Goal: Entertainment & Leisure: Consume media (video, audio)

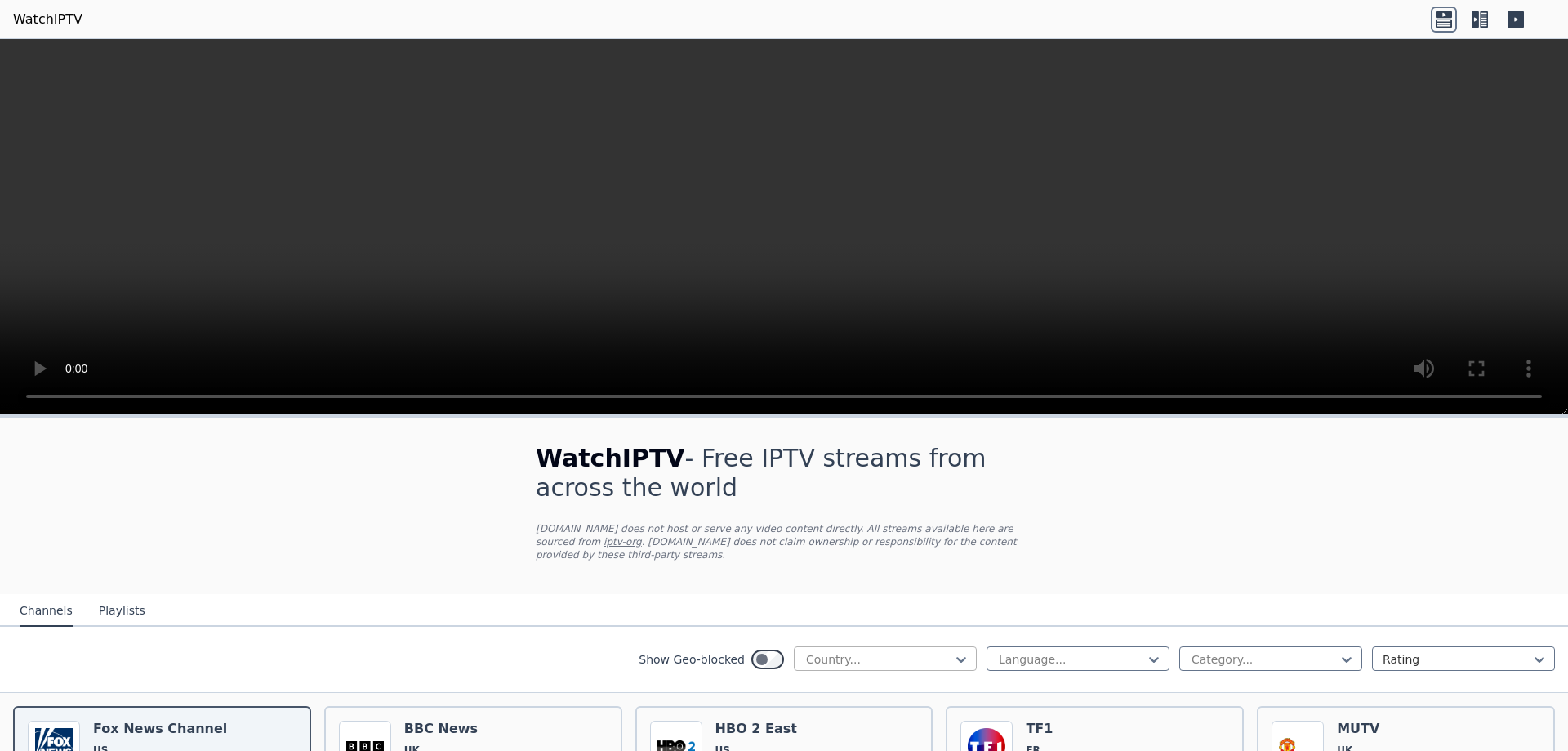
click at [931, 652] on div at bounding box center [878, 659] width 148 height 16
type input "*"
type input "***"
click at [887, 683] on div "[GEOGRAPHIC_DATA]" at bounding box center [885, 695] width 183 height 29
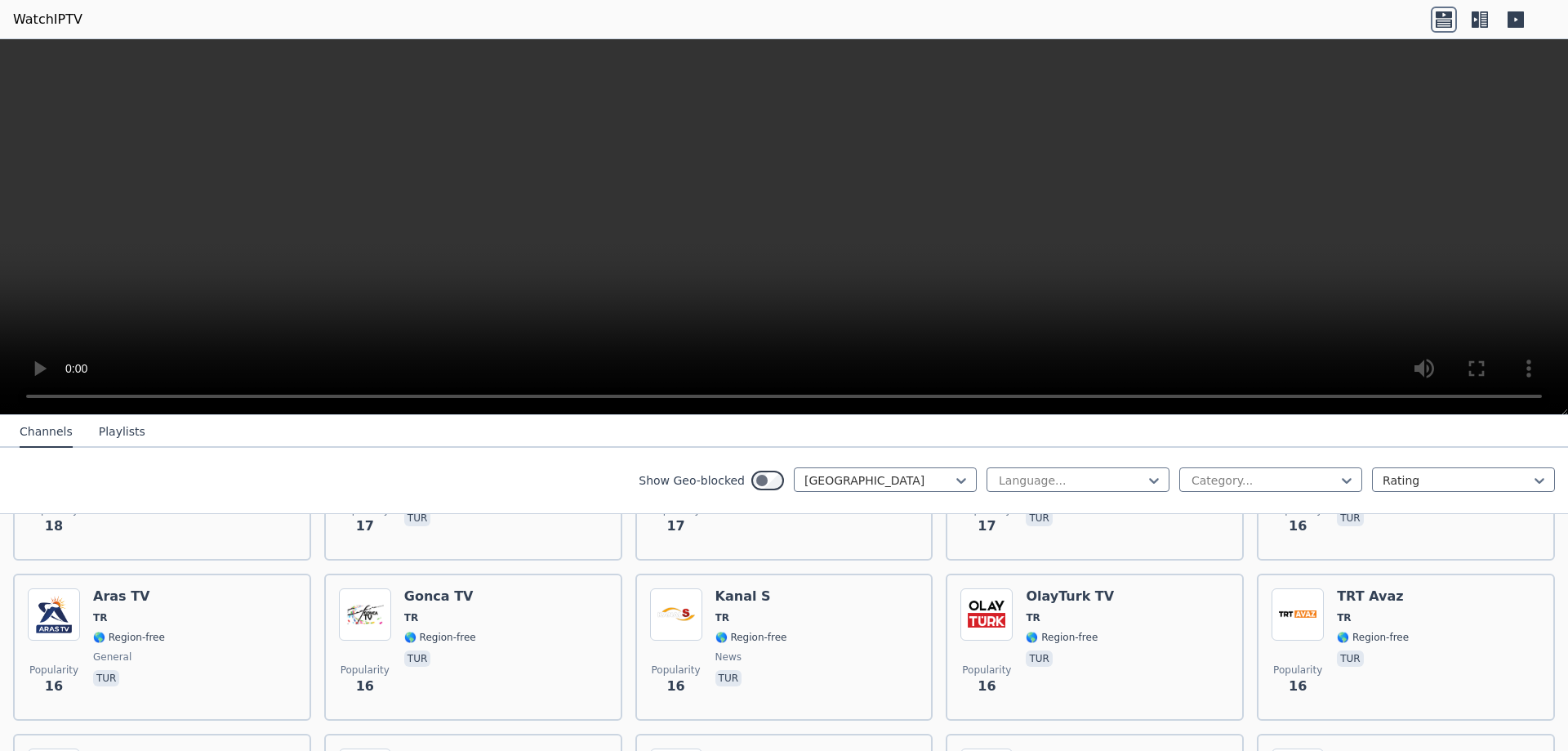
scroll to position [2535, 0]
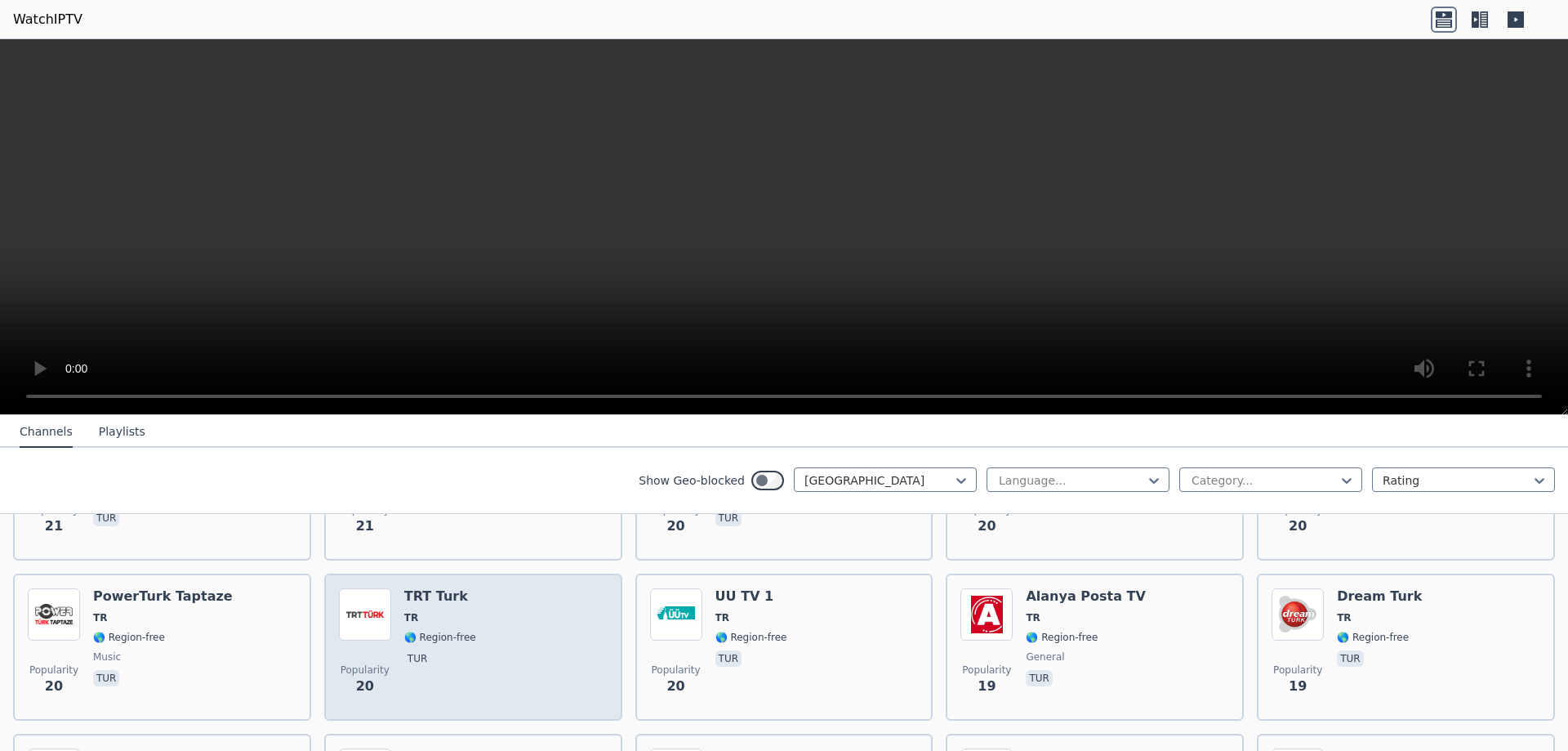
click at [441, 611] on span "TR" at bounding box center [440, 617] width 72 height 13
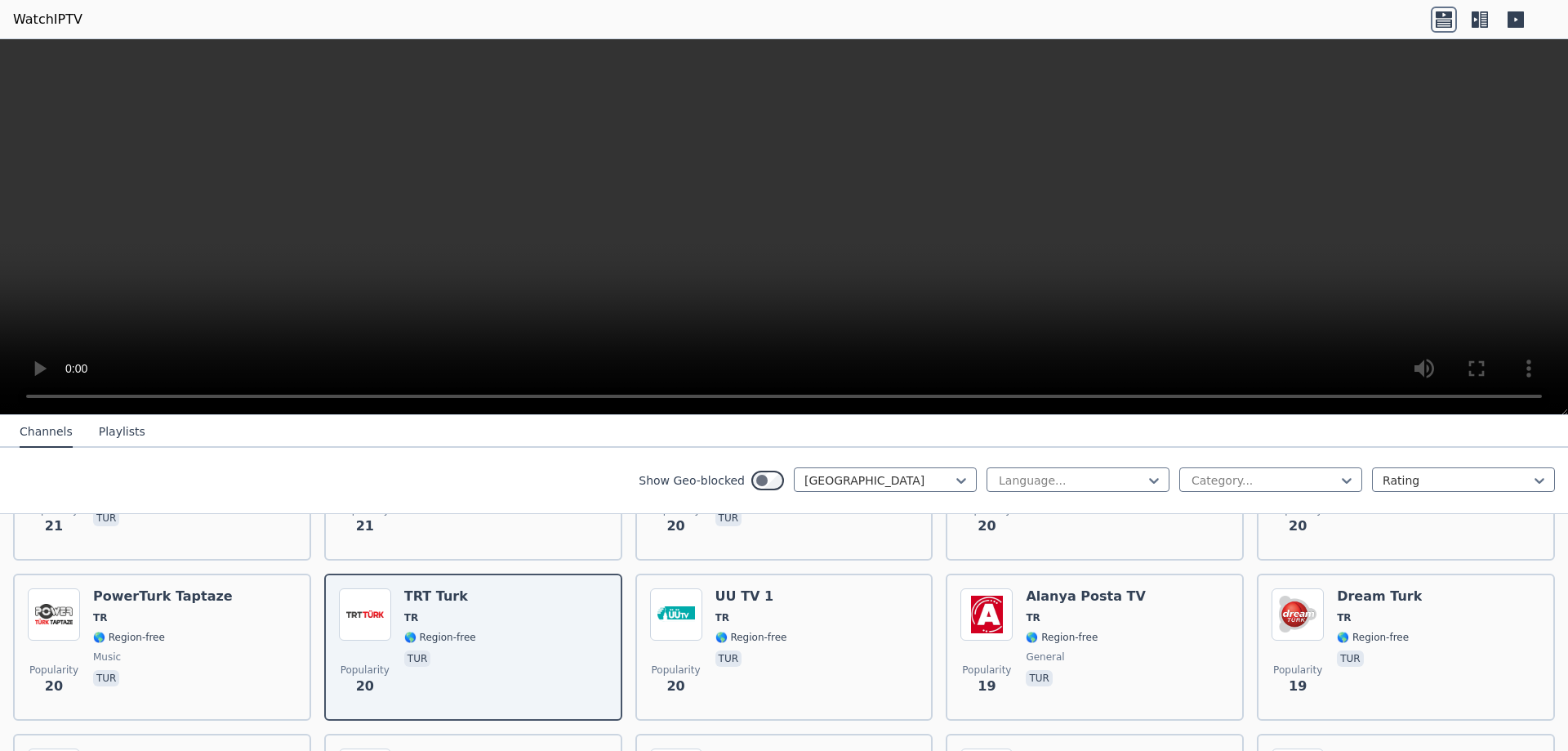
click at [825, 182] on video at bounding box center [784, 227] width 1568 height 376
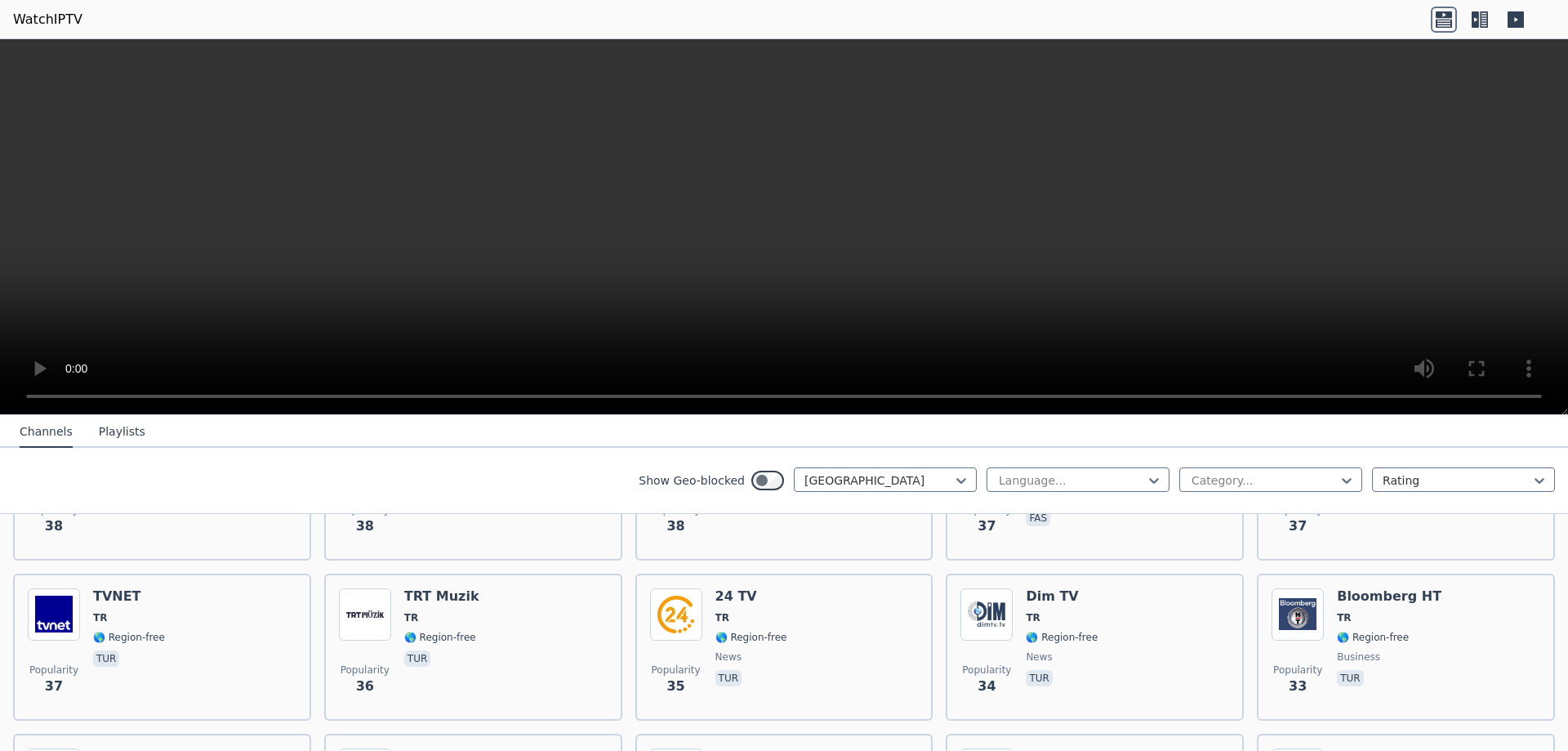
scroll to position [773, 0]
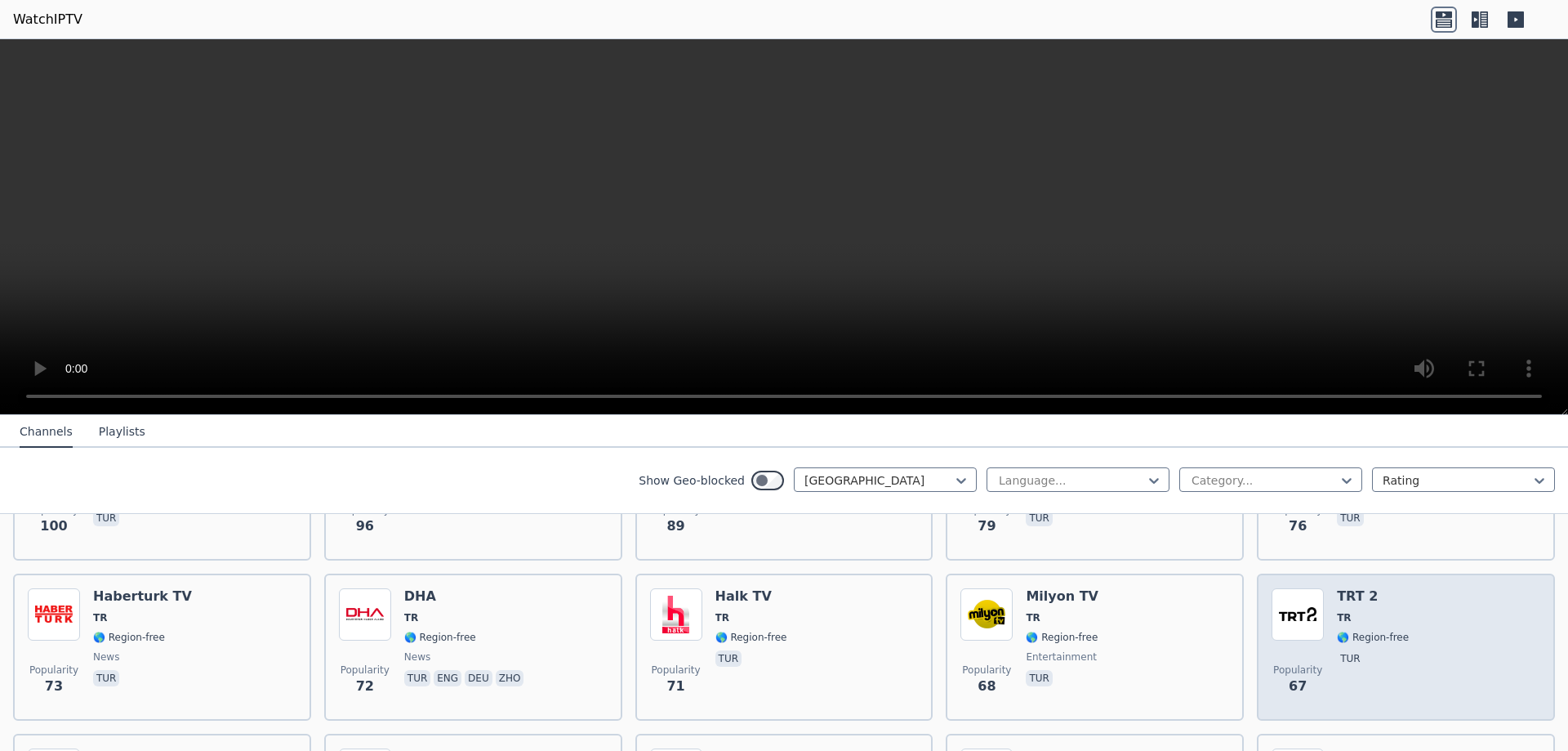
click at [1348, 631] on span "🌎 Region-free" at bounding box center [1373, 637] width 72 height 13
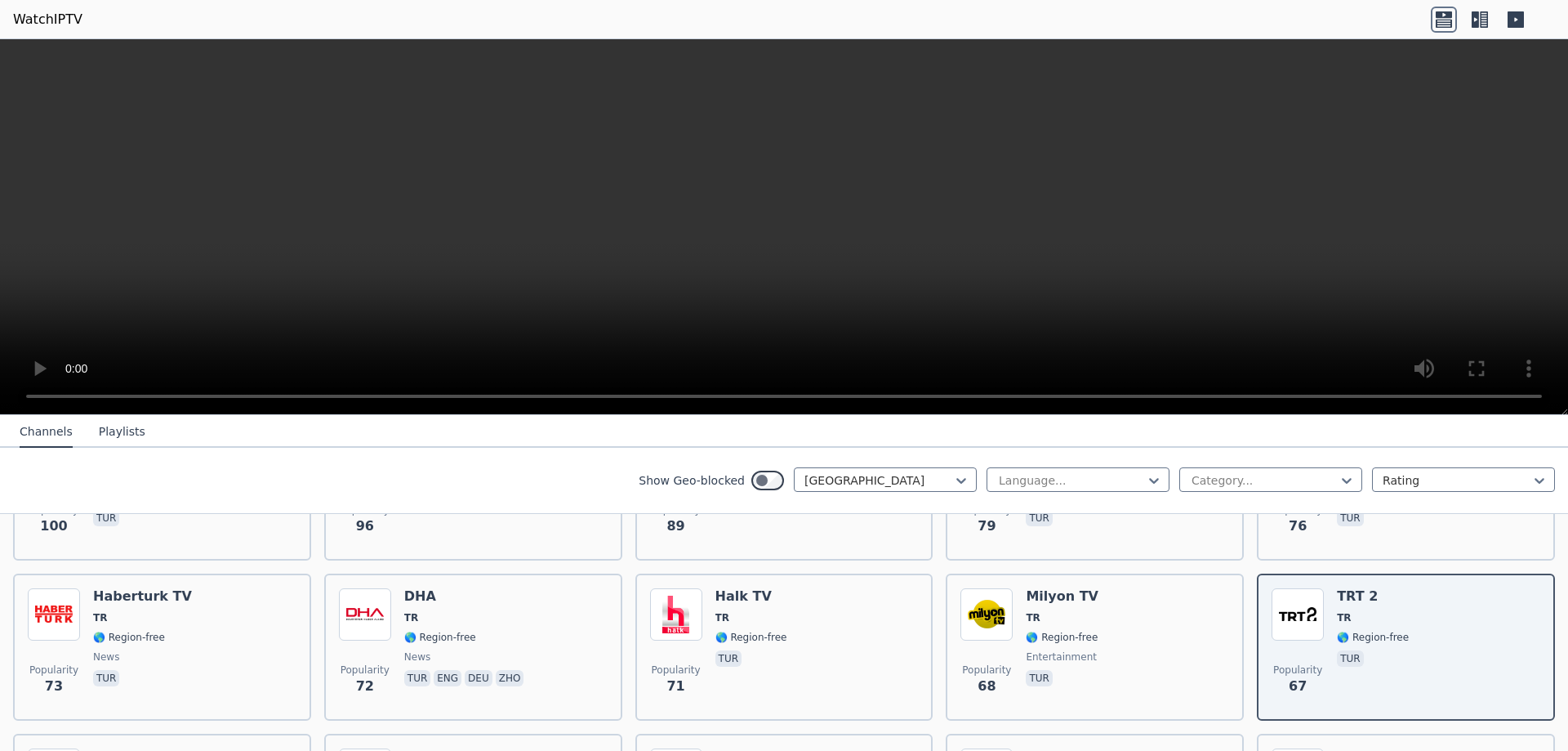
click at [740, 152] on video at bounding box center [784, 227] width 1568 height 376
